Goal: Answer question/provide support: Share knowledge or assist other users

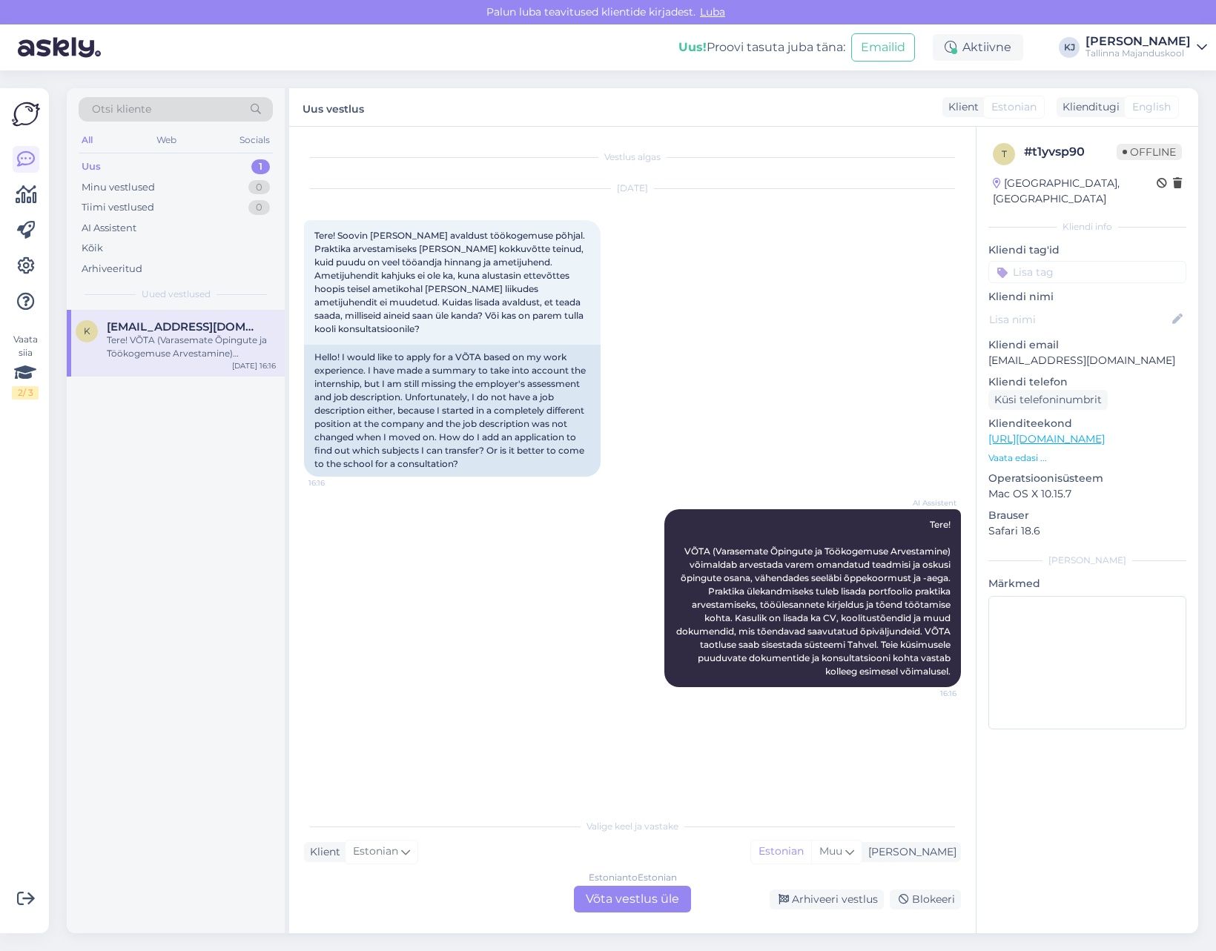
click at [1090, 262] on input at bounding box center [1087, 272] width 198 height 22
type input "VÕTA"
click at [1091, 304] on div "VÕTA" at bounding box center [1088, 311] width 40 height 15
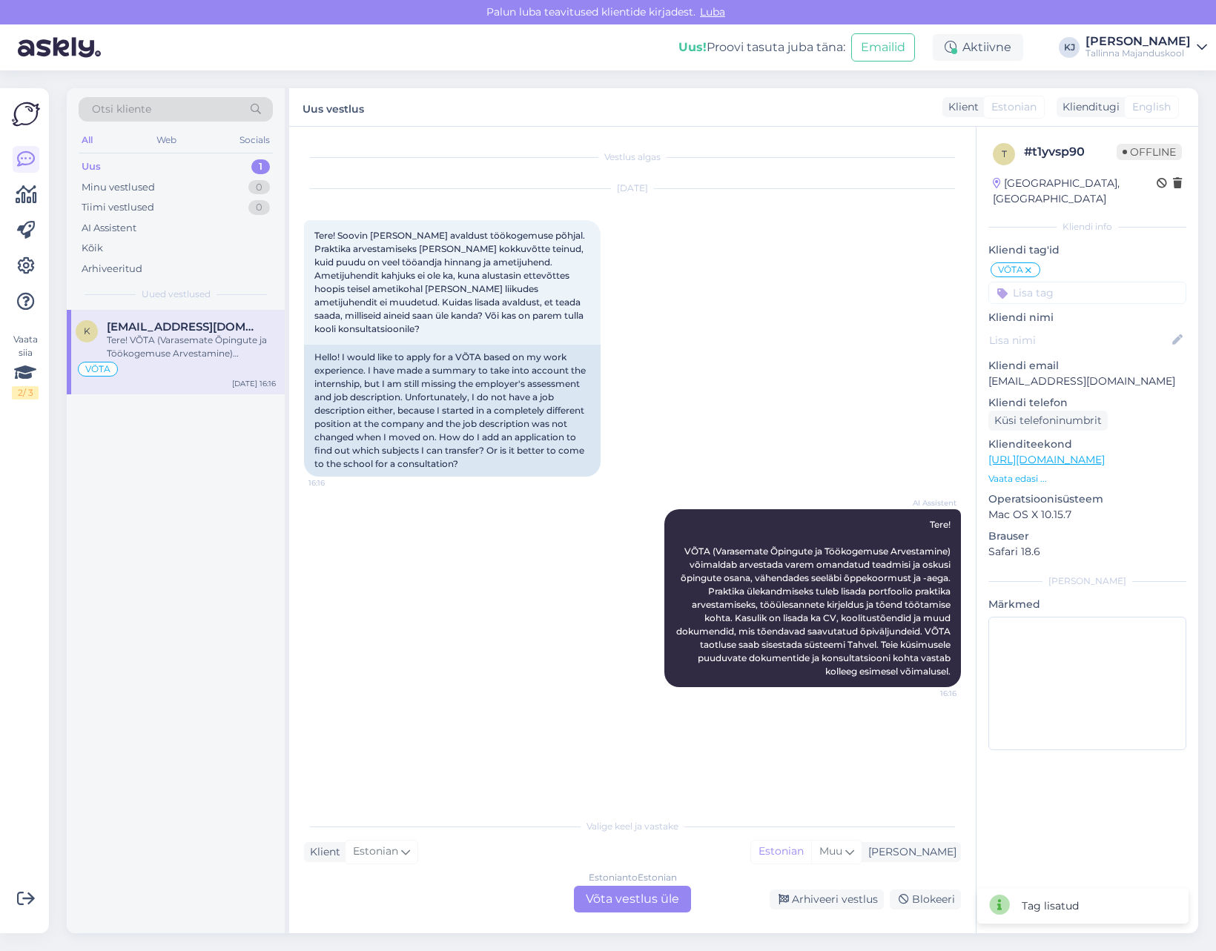
click at [628, 905] on div "Estonian to Estonian Võta vestlus üle" at bounding box center [632, 899] width 117 height 27
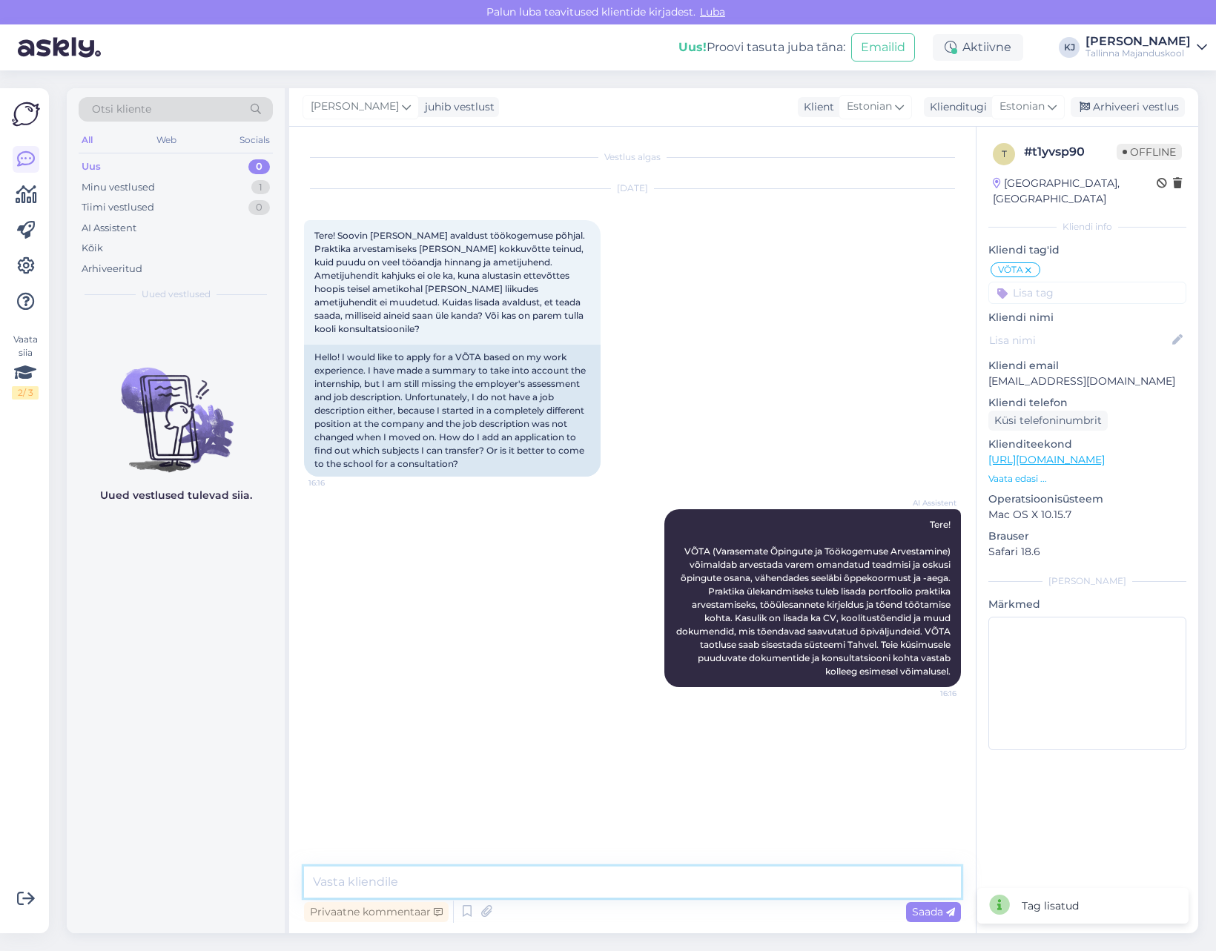
click at [627, 885] on textarea at bounding box center [632, 882] width 657 height 31
type textarea "V"
click at [627, 883] on textarea "V" at bounding box center [632, 882] width 657 height 31
click at [778, 881] on textarea "Küsimuste korral võtke ühendust VÕTA nõustajaga;" at bounding box center [632, 882] width 657 height 31
type textarea "Küsimuste korral võtke ühendust VÕTA nõustajaga; [EMAIL_ADDRESS][DOMAIN_NAME]"
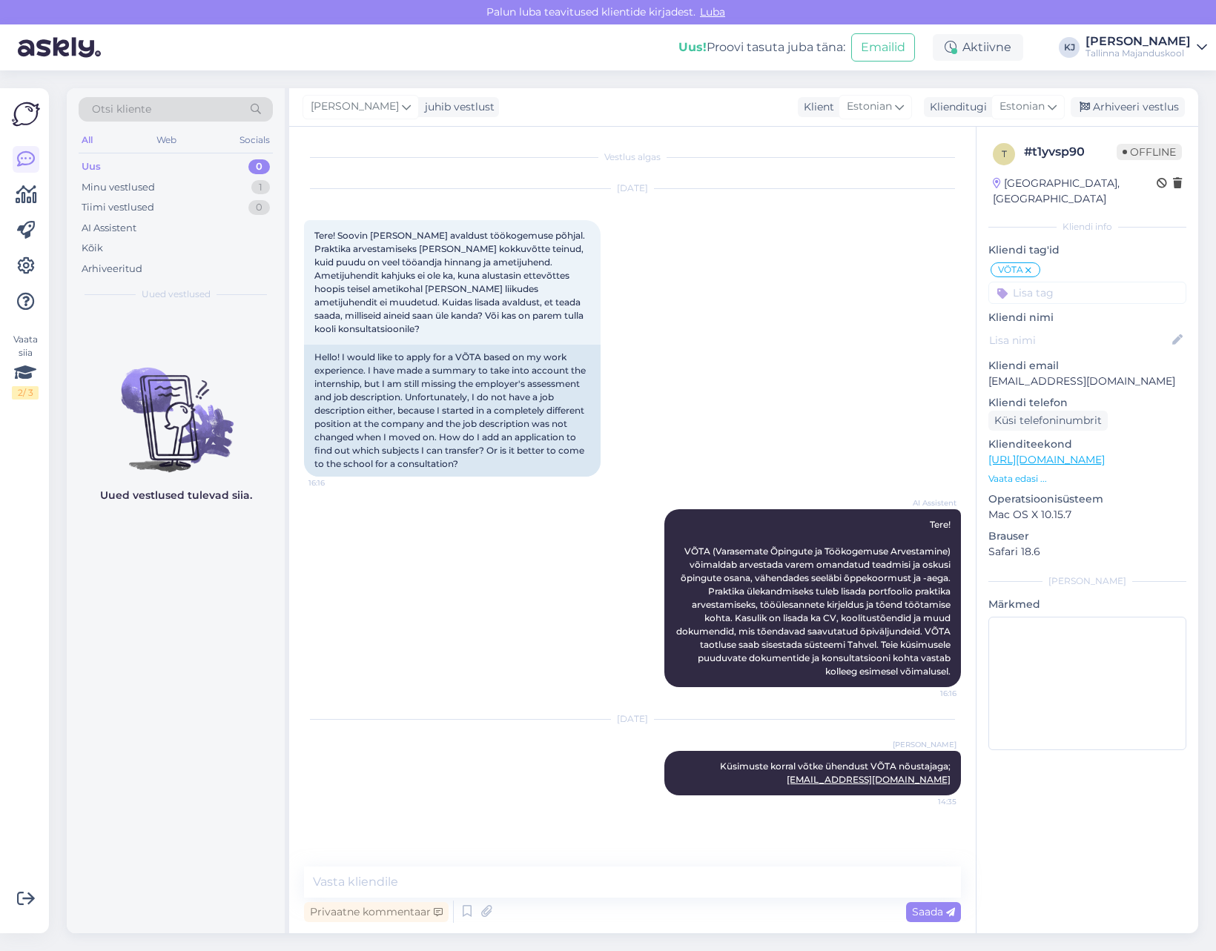
click at [1123, 96] on div "[PERSON_NAME] juhib vestlust Klient [DEMOGRAPHIC_DATA] Klienditugi [DEMOGRAPHIC…" at bounding box center [743, 107] width 909 height 39
click at [1120, 102] on div "Arhiveeri vestlus" at bounding box center [1128, 107] width 114 height 20
